Goal: Task Accomplishment & Management: Manage account settings

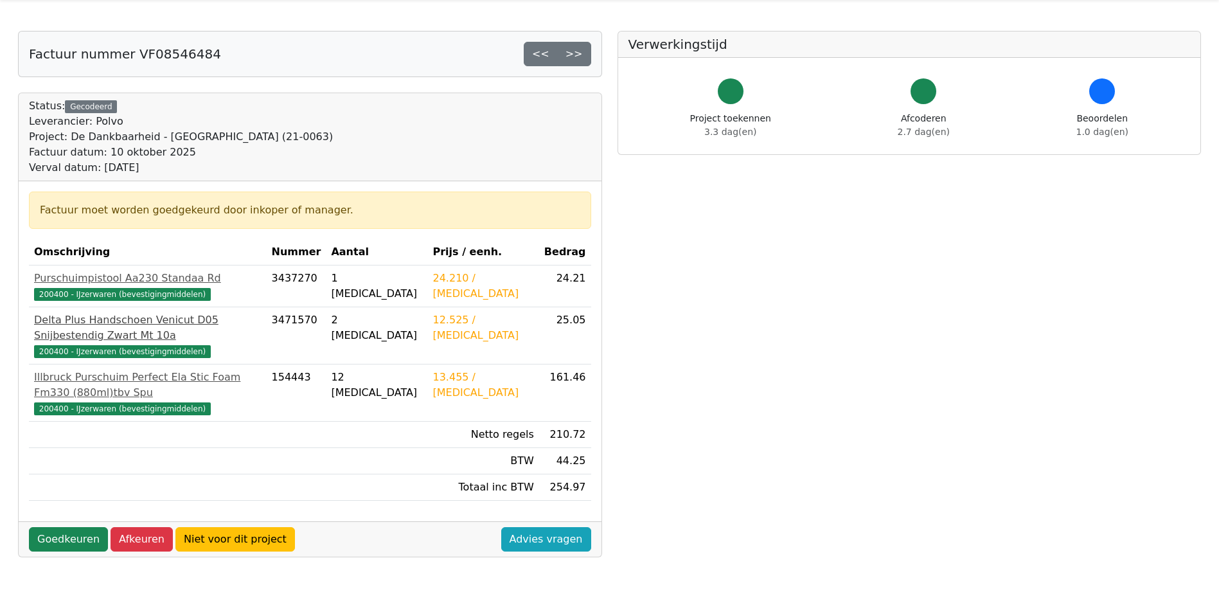
scroll to position [64, 0]
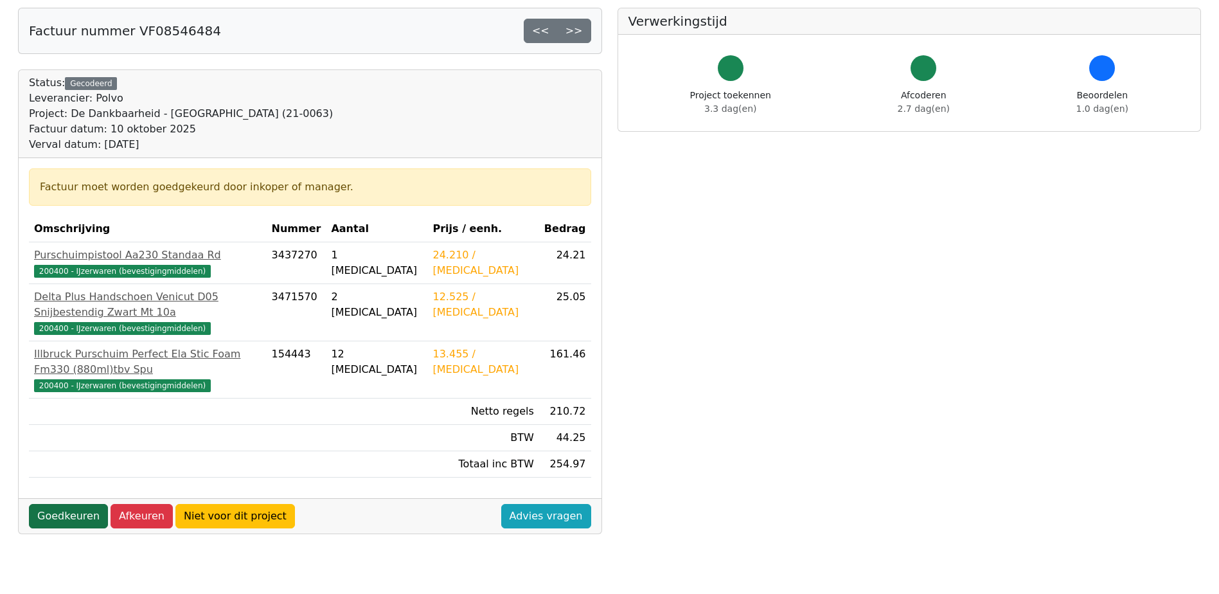
click at [59, 504] on link "Goedkeuren" at bounding box center [68, 516] width 79 height 24
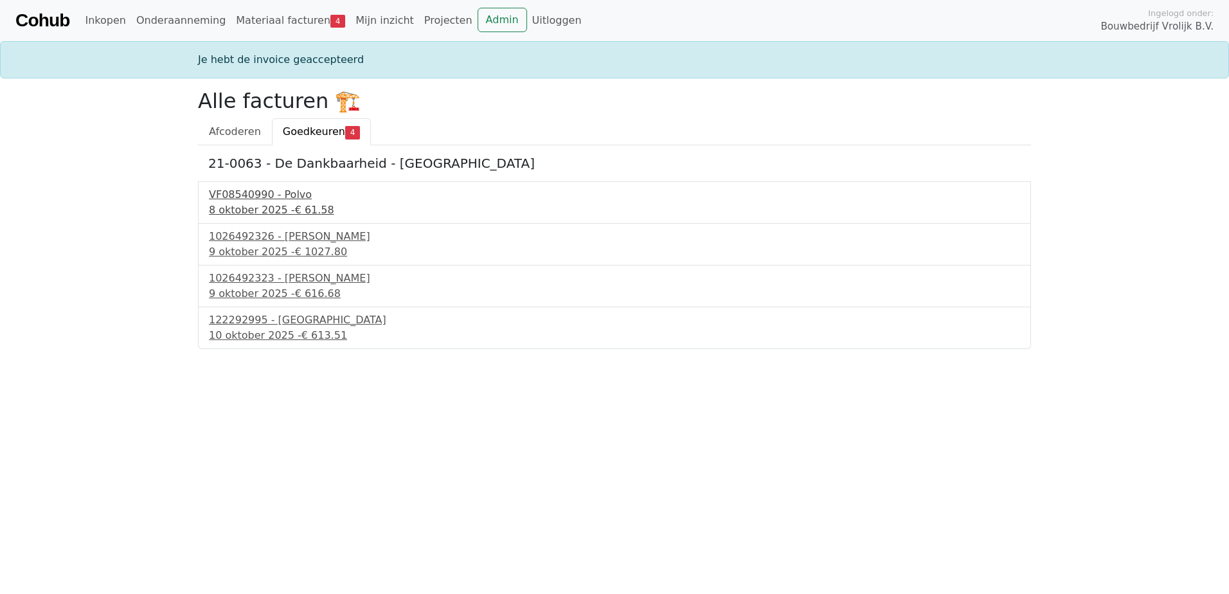
click at [282, 199] on div "VF08540990 - Polvo" at bounding box center [614, 194] width 811 height 15
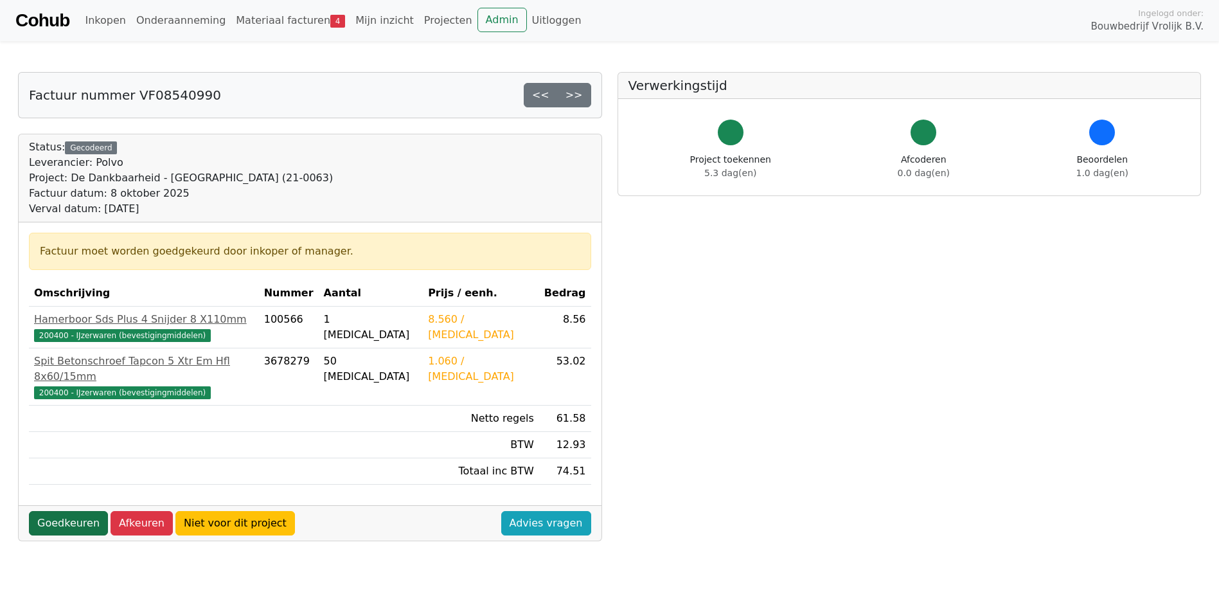
click at [73, 511] on link "Goedkeuren" at bounding box center [68, 523] width 79 height 24
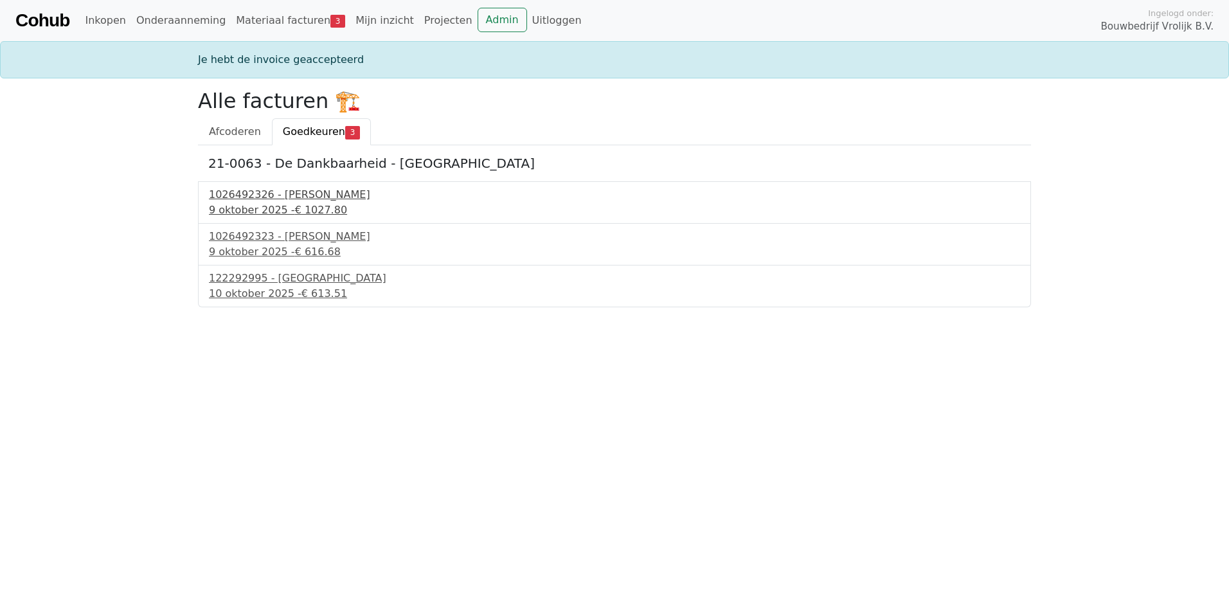
click at [268, 200] on div "1026492326 - Boels Verhuur" at bounding box center [614, 194] width 811 height 15
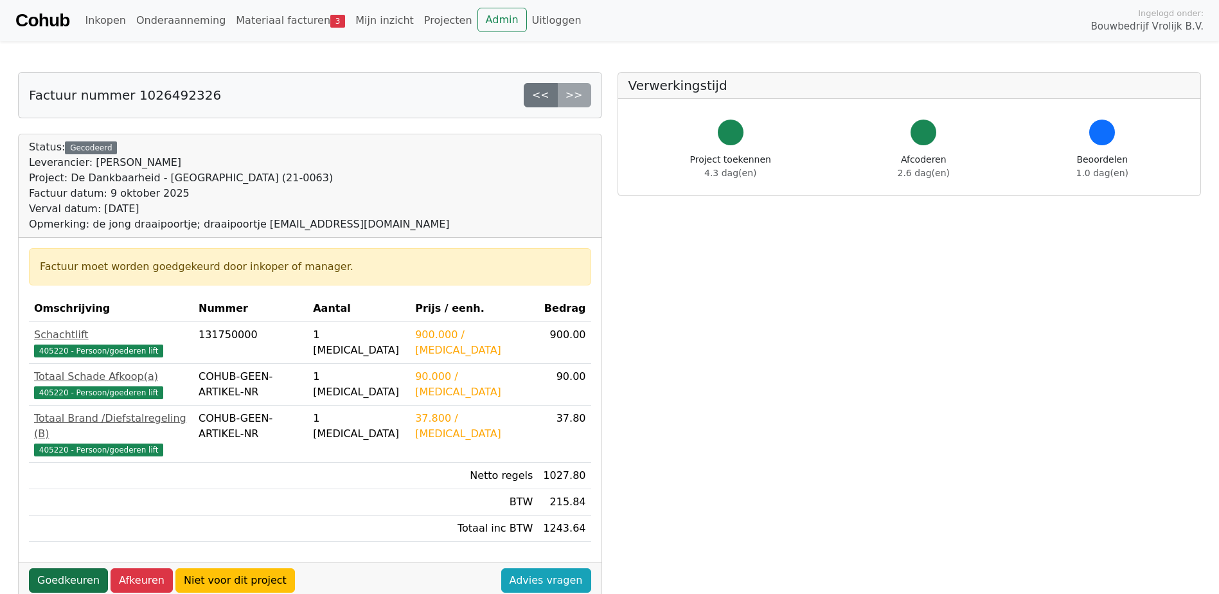
click at [86, 568] on link "Goedkeuren" at bounding box center [68, 580] width 79 height 24
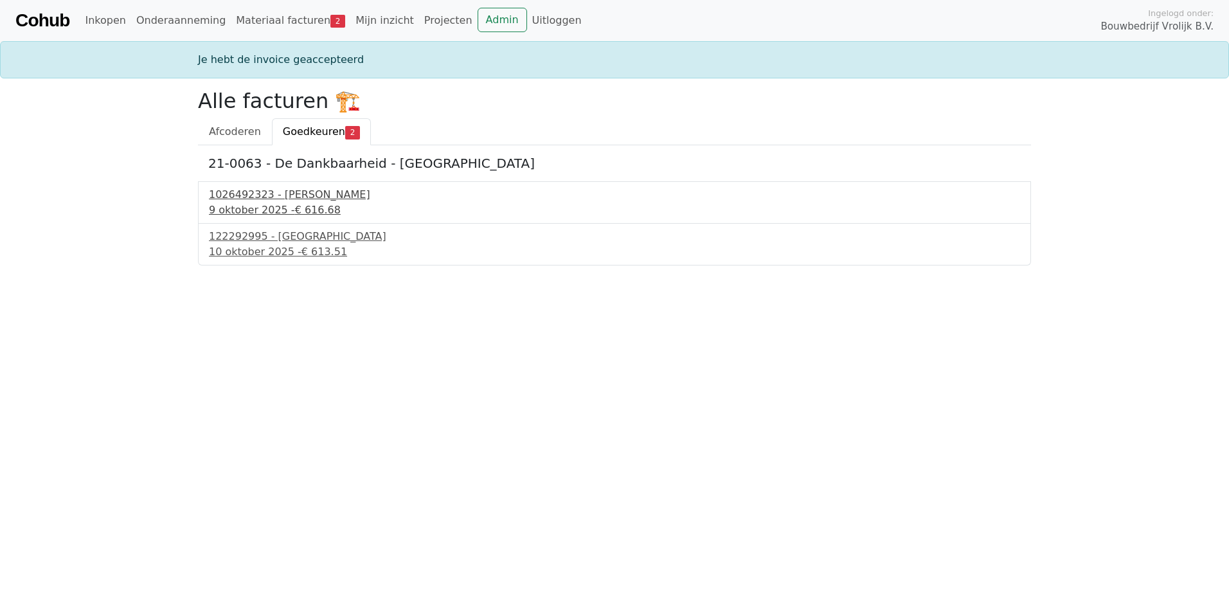
click at [272, 191] on div "1026492323 - Boels Verhuur" at bounding box center [614, 194] width 811 height 15
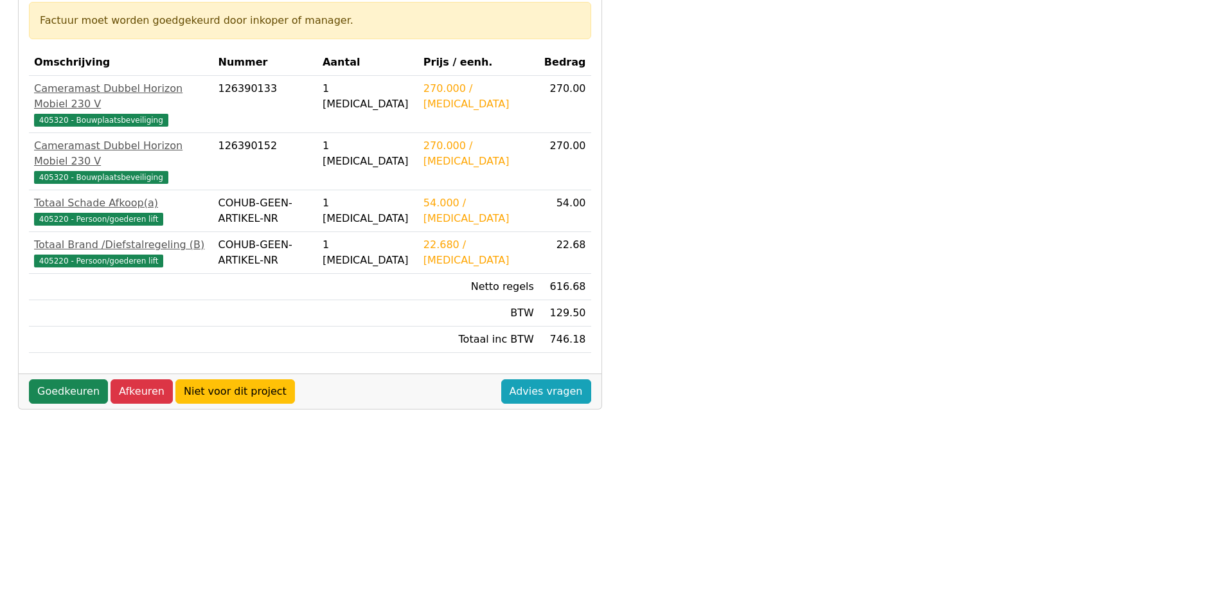
scroll to position [257, 0]
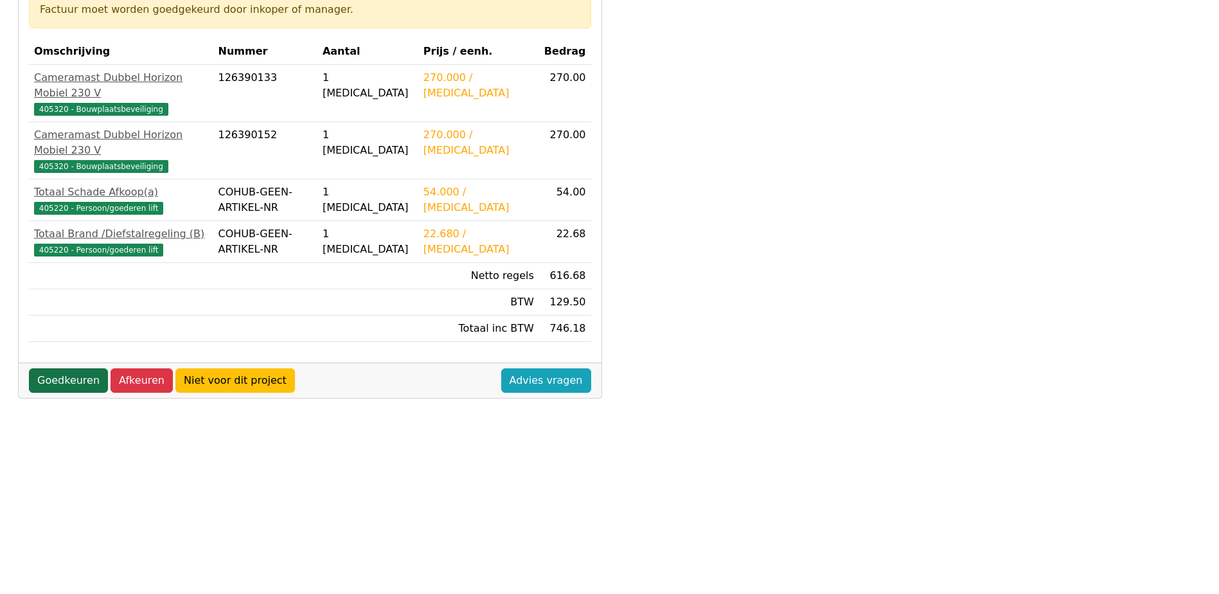
click at [69, 368] on link "Goedkeuren" at bounding box center [68, 380] width 79 height 24
